Goal: Task Accomplishment & Management: Use online tool/utility

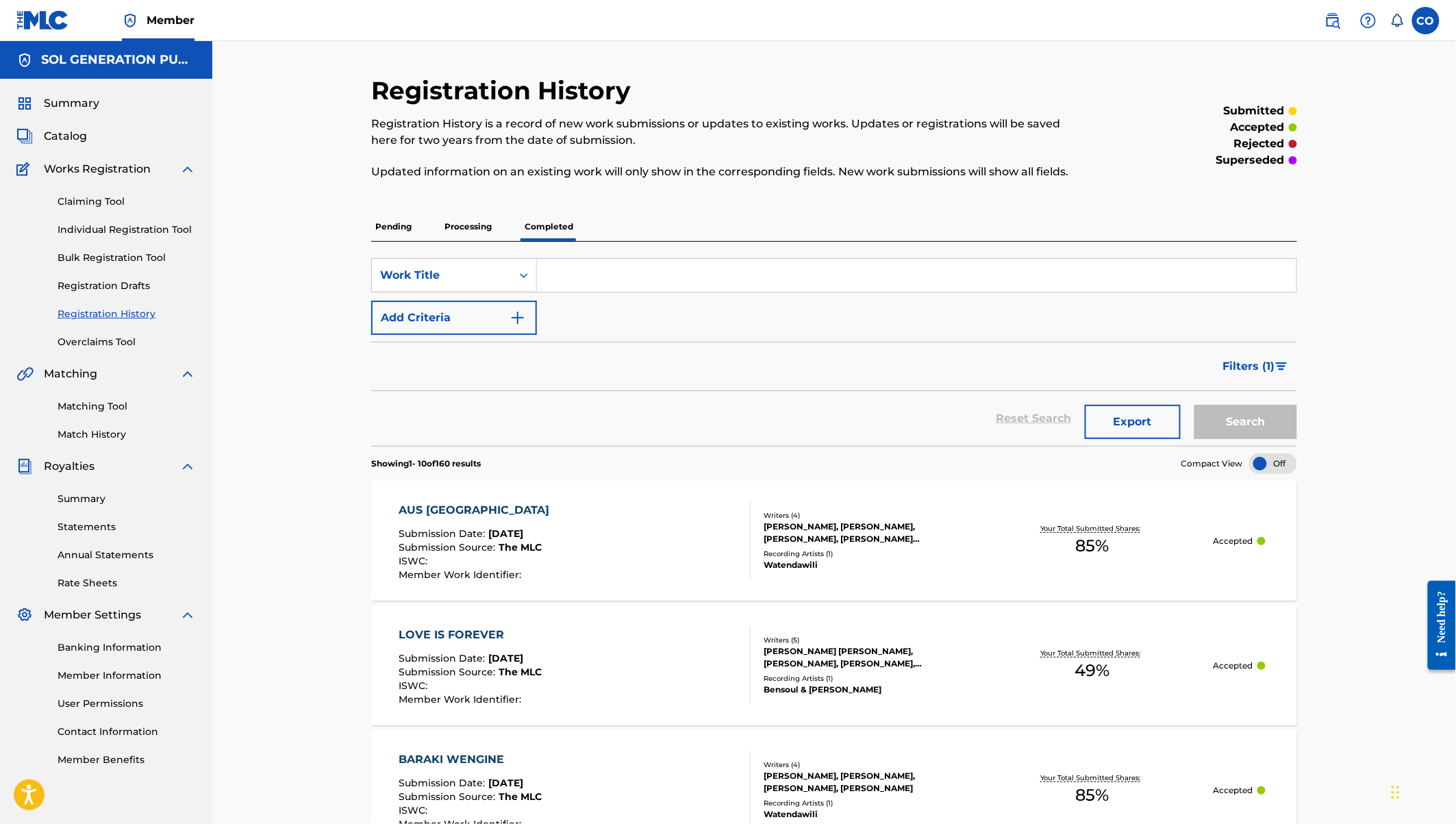
click at [579, 266] on input "Search Form" at bounding box center [916, 275] width 759 height 33
type input "ya mwisho"
click at [1194, 404] on button "Search" at bounding box center [1245, 421] width 102 height 34
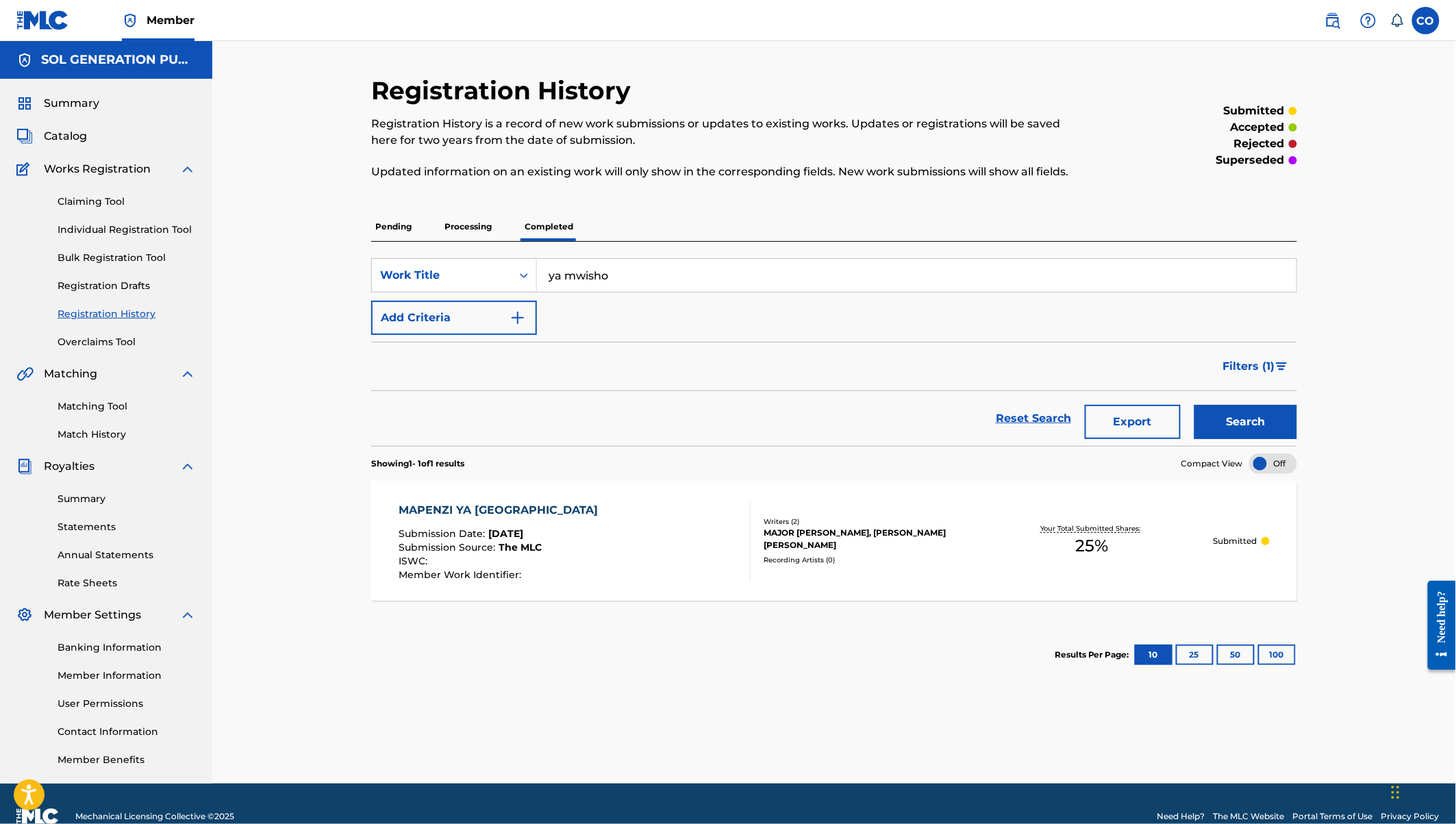
click at [98, 206] on link "Claiming Tool" at bounding box center [126, 201] width 138 height 14
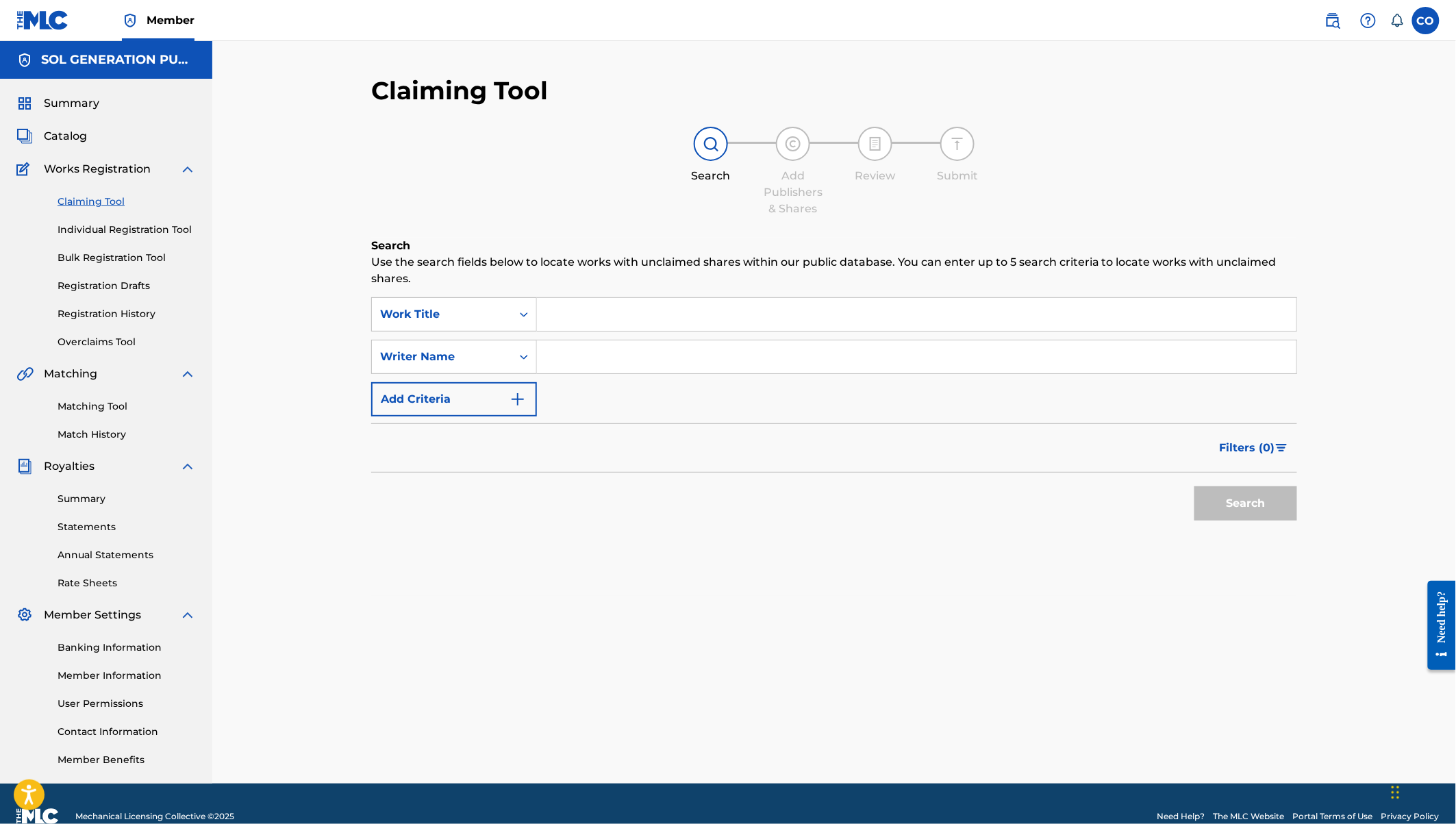
click at [636, 315] on input "Search Form" at bounding box center [916, 313] width 759 height 33
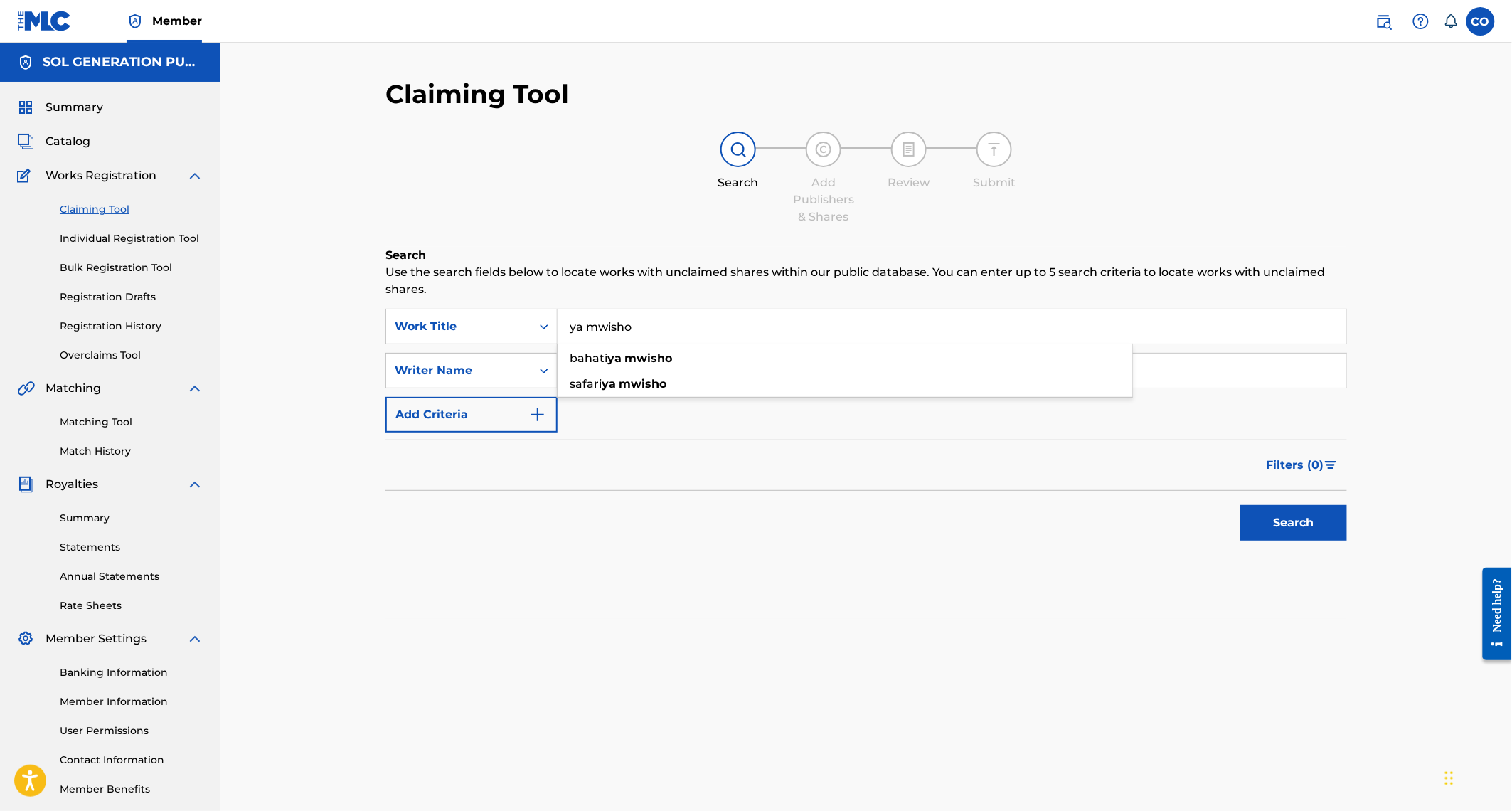
type input "ya mwisho"
click at [1240, 505] on button "Search" at bounding box center [1293, 522] width 106 height 35
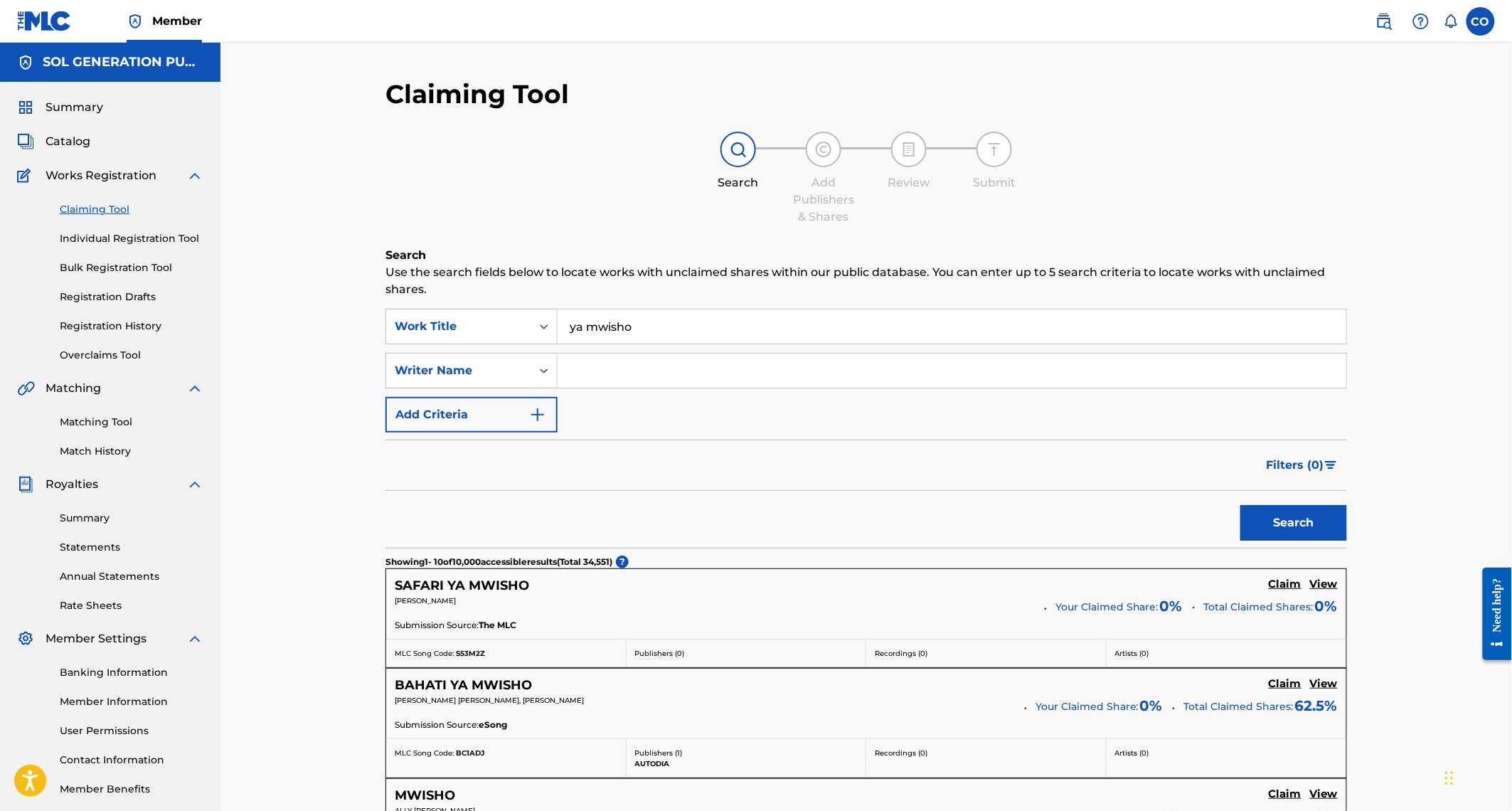
click at [577, 382] on input "Search Form" at bounding box center [951, 370] width 789 height 34
type input "major"
click at [1240, 505] on button "Search" at bounding box center [1293, 522] width 106 height 35
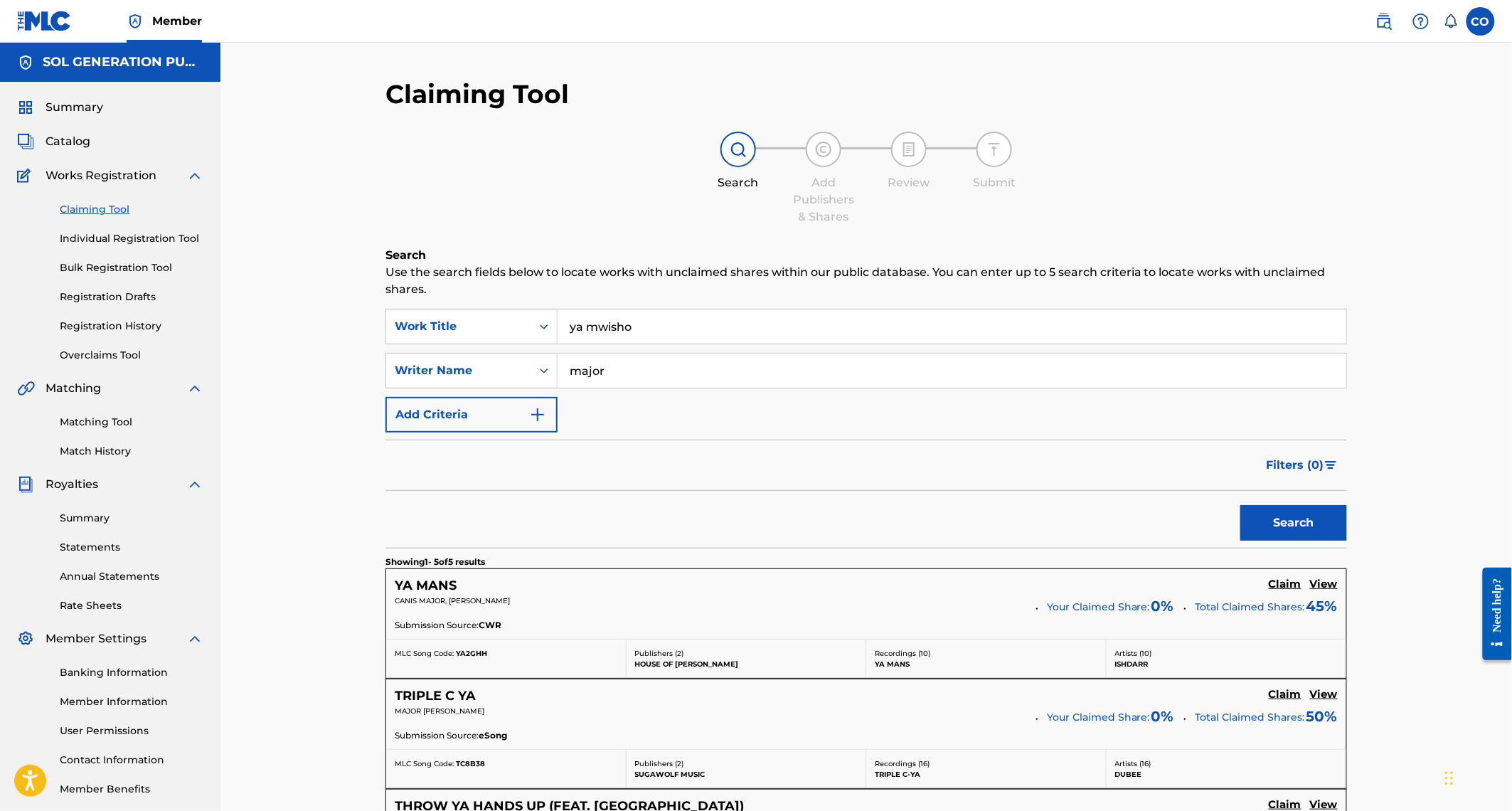
click at [100, 235] on link "Individual Registration Tool" at bounding box center [131, 238] width 143 height 15
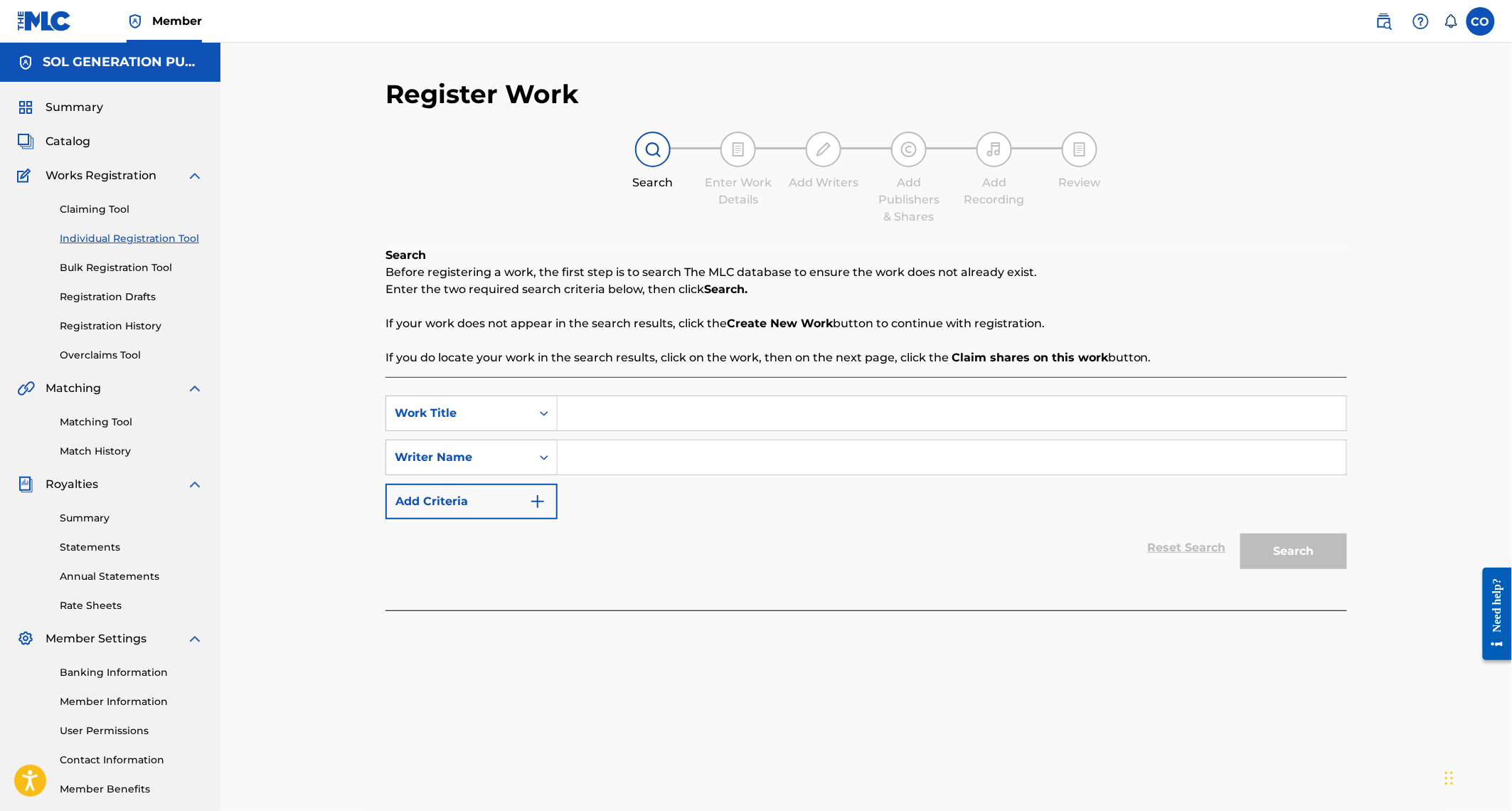
click at [715, 428] on input "Search Form" at bounding box center [951, 412] width 789 height 34
click at [654, 444] on div "ya m wisho" at bounding box center [844, 445] width 574 height 25
type input "ya mwisho"
click at [67, 140] on span "Catalog" at bounding box center [68, 141] width 45 height 18
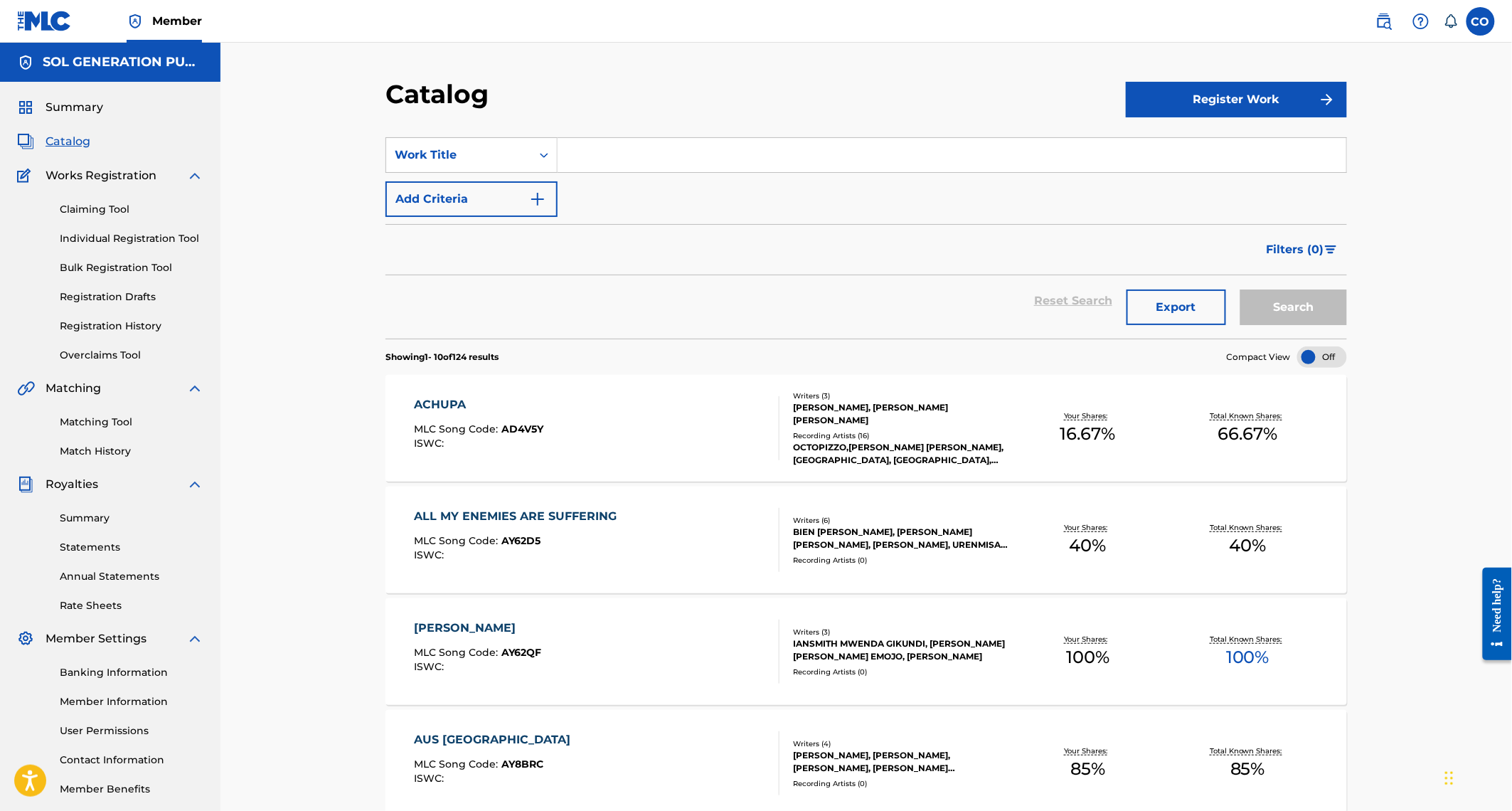
click at [596, 148] on input "Search Form" at bounding box center [951, 155] width 789 height 34
type input "ya mwisho"
click at [1240, 290] on button "Search" at bounding box center [1293, 307] width 106 height 35
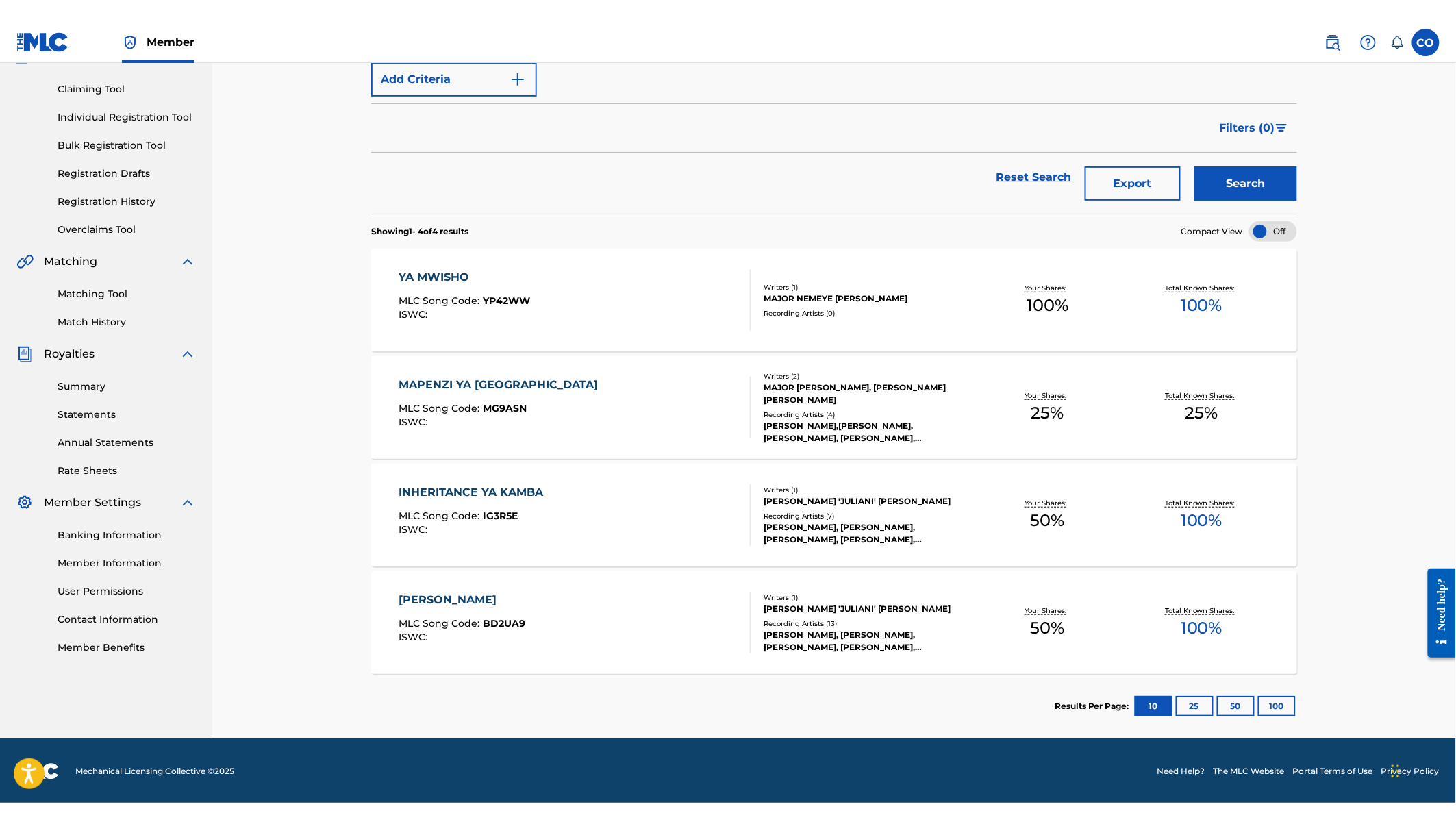
scroll to position [91, 0]
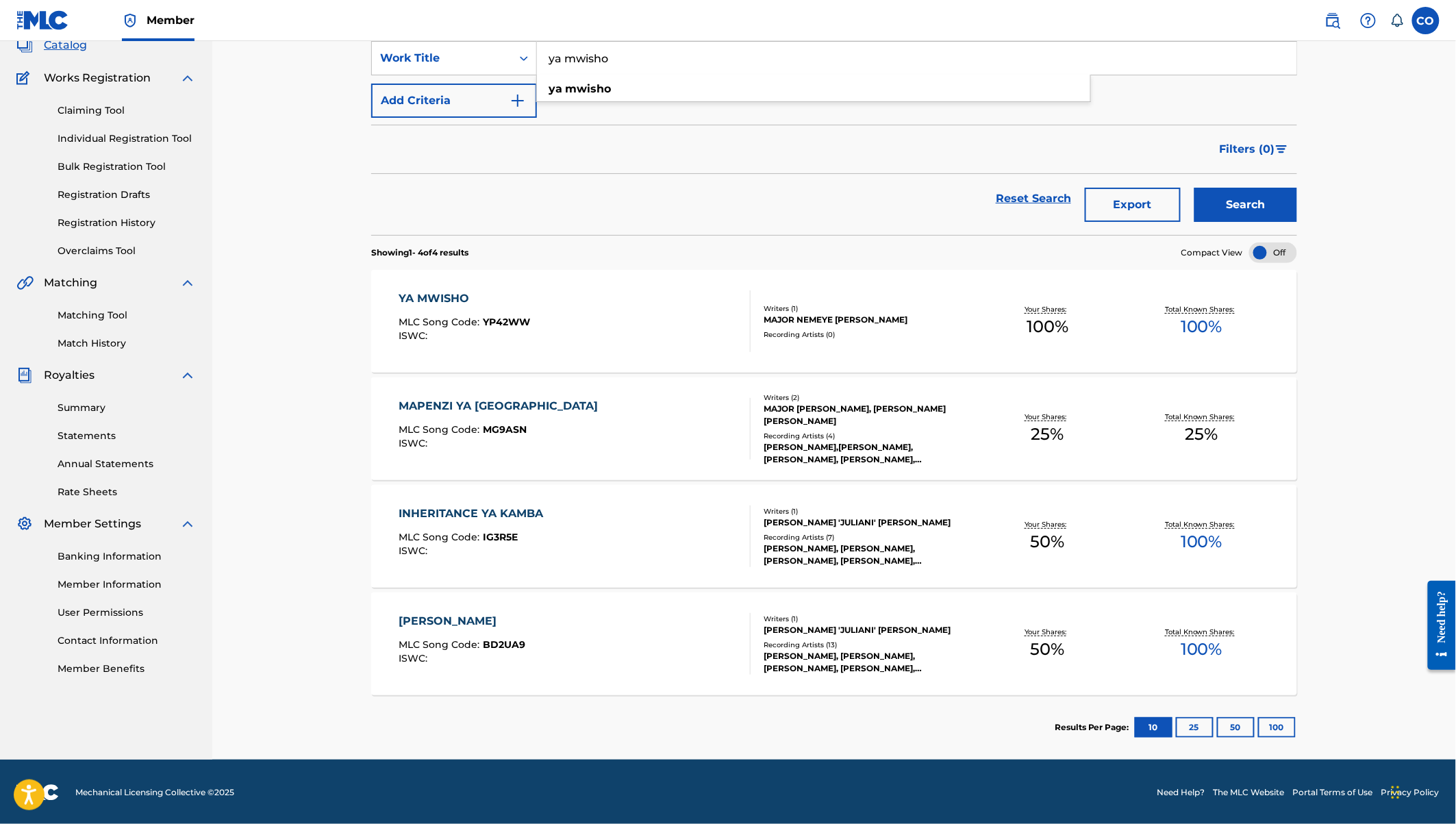
click at [98, 108] on link "Claiming Tool" at bounding box center [126, 110] width 138 height 14
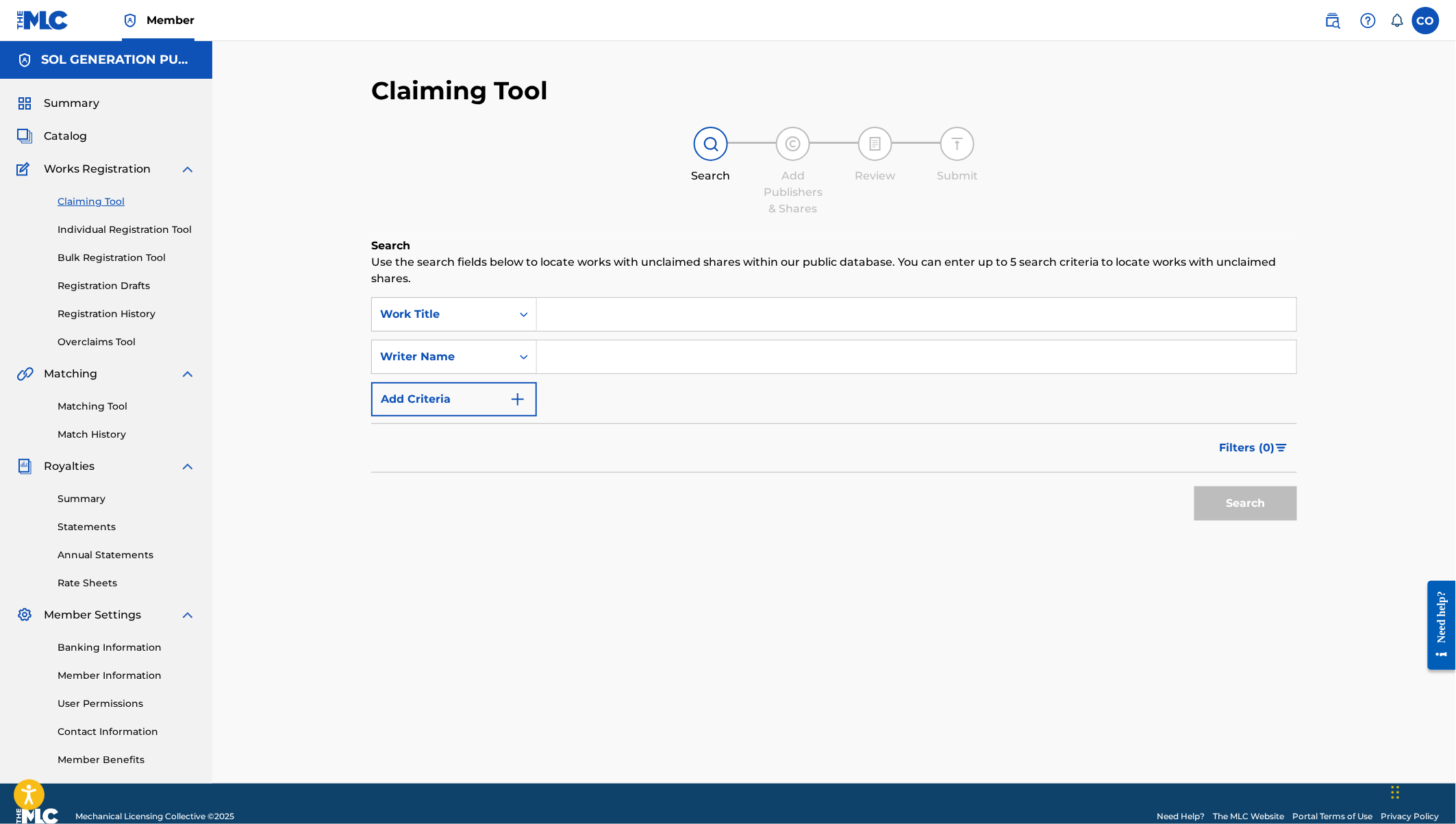
click at [84, 107] on span "Summary" at bounding box center [71, 103] width 55 height 17
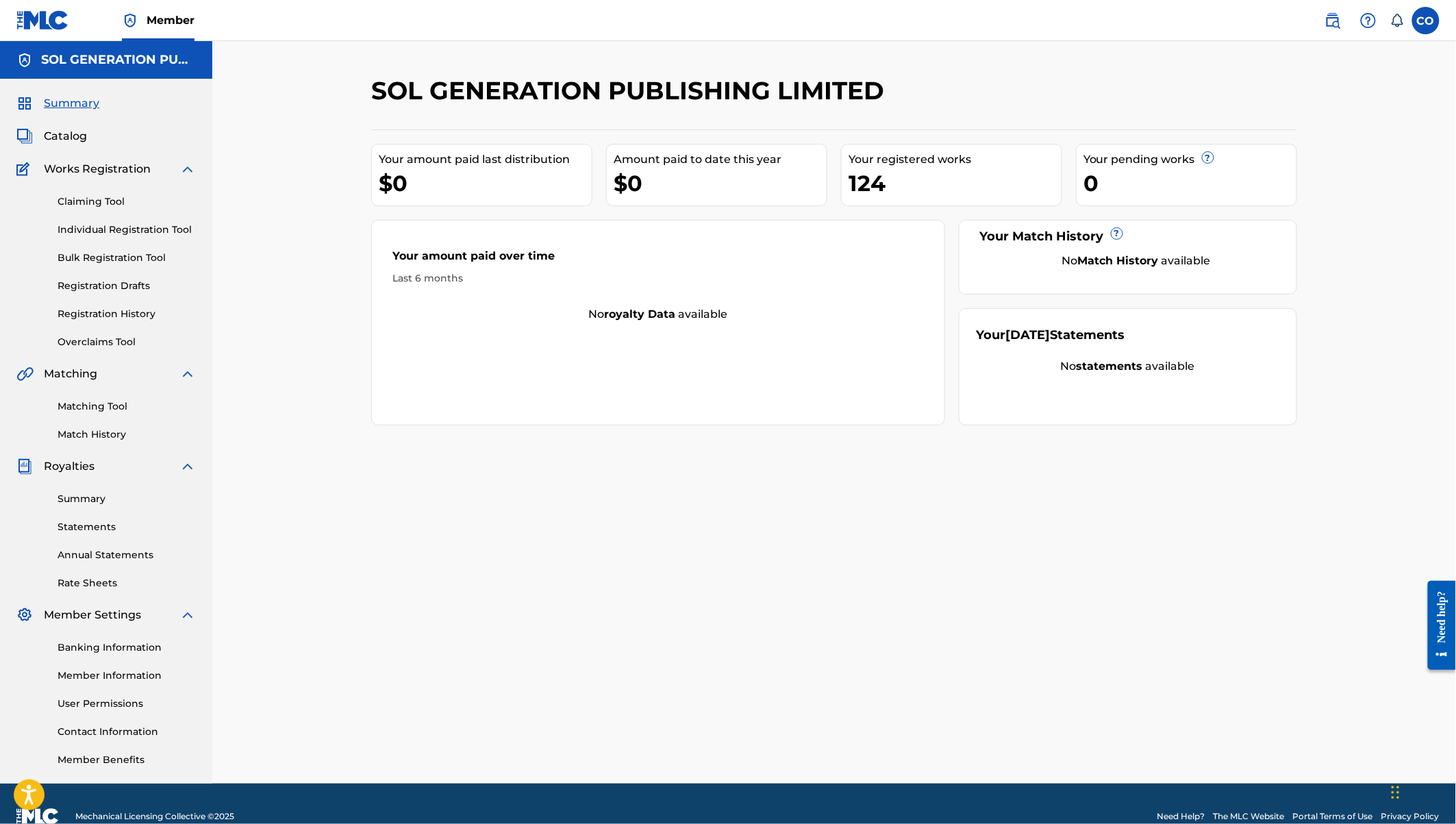
scroll to position [24, 0]
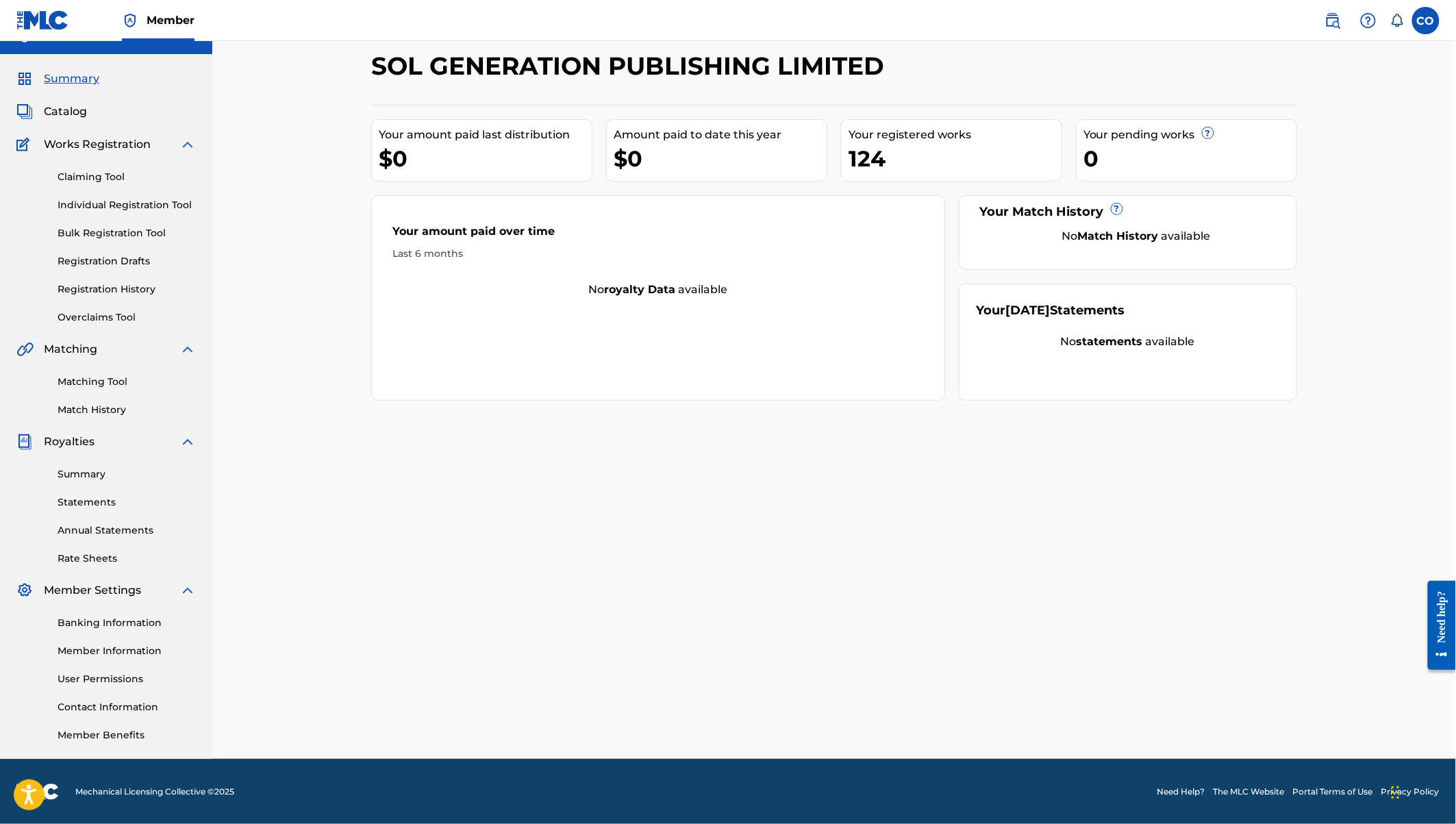
click at [120, 181] on link "Claiming Tool" at bounding box center [126, 176] width 138 height 14
